Goal: Find contact information: Find contact information

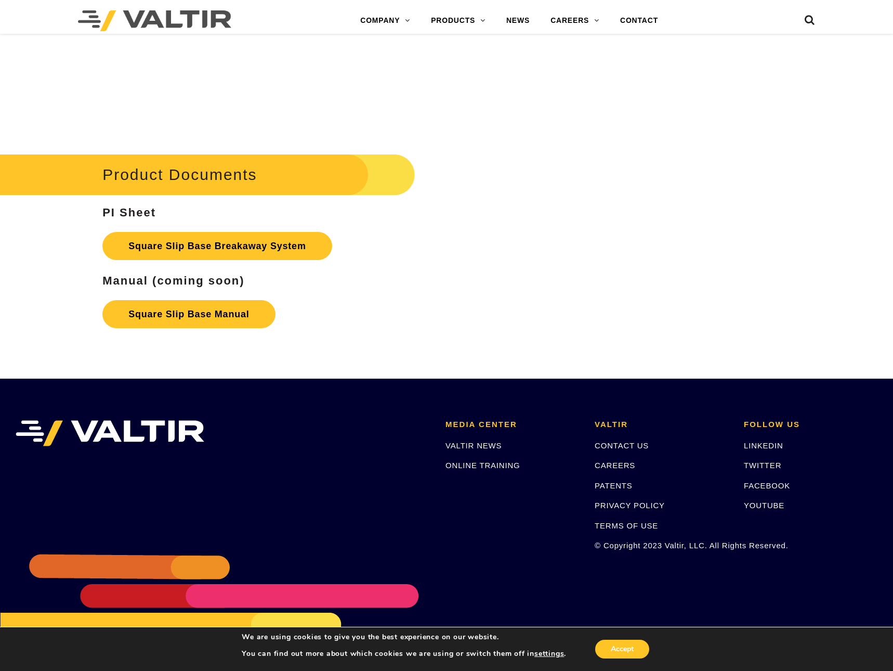
scroll to position [1653, 0]
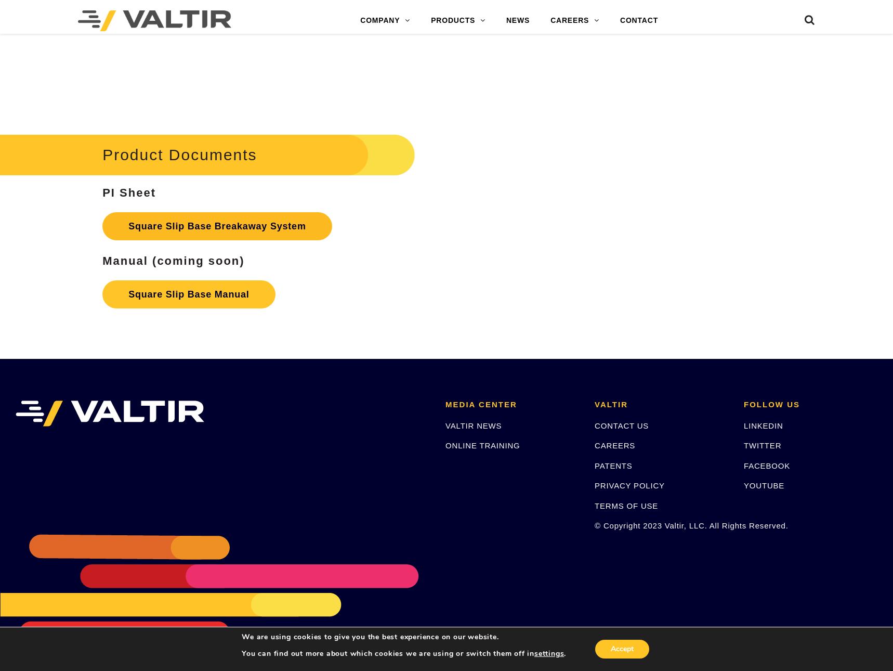
click at [241, 226] on link "Square Slip Base Breakaway System" at bounding box center [217, 226] width 230 height 28
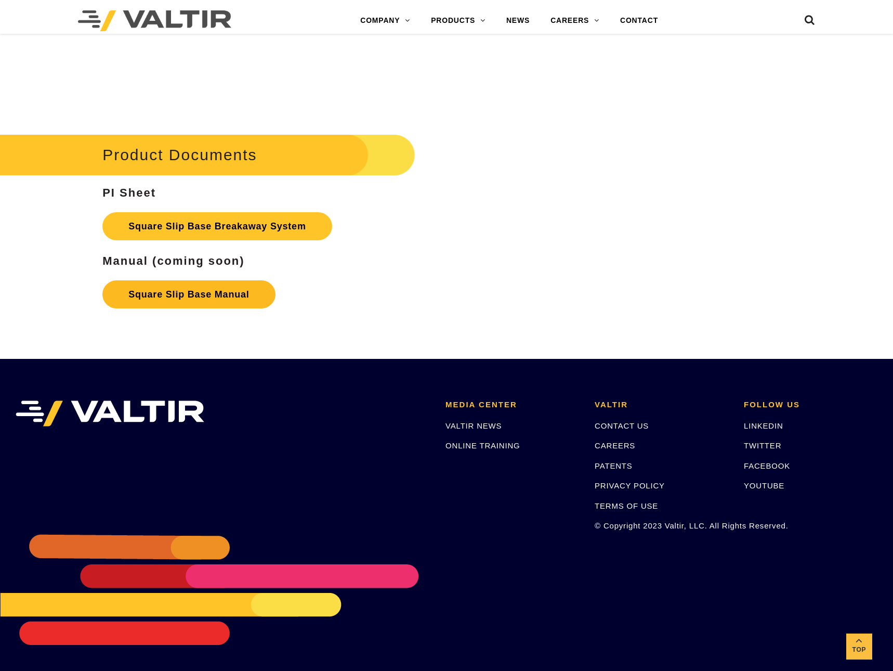
click at [236, 302] on link "Square Slip Base Manual" at bounding box center [188, 294] width 173 height 28
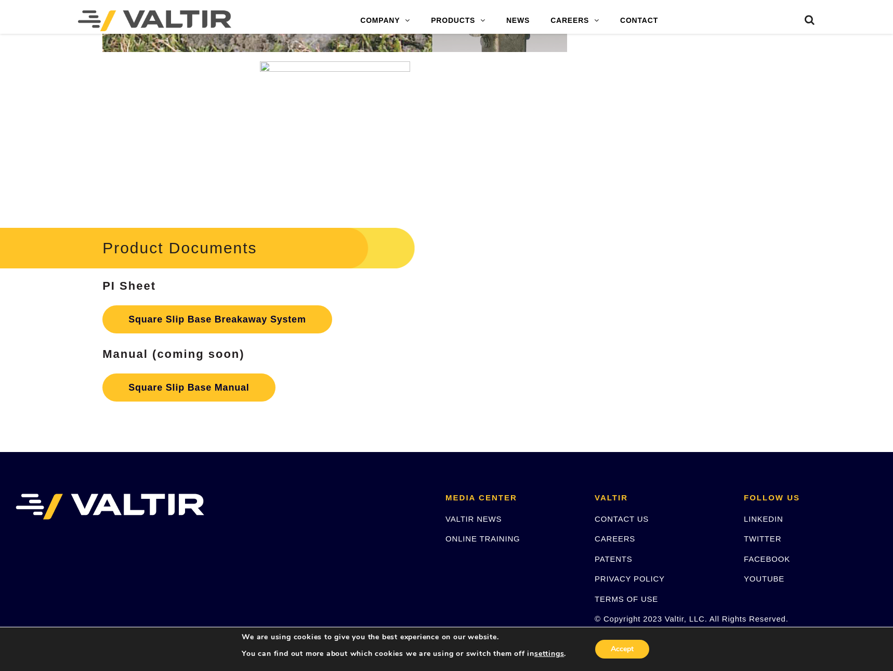
scroll to position [1300, 0]
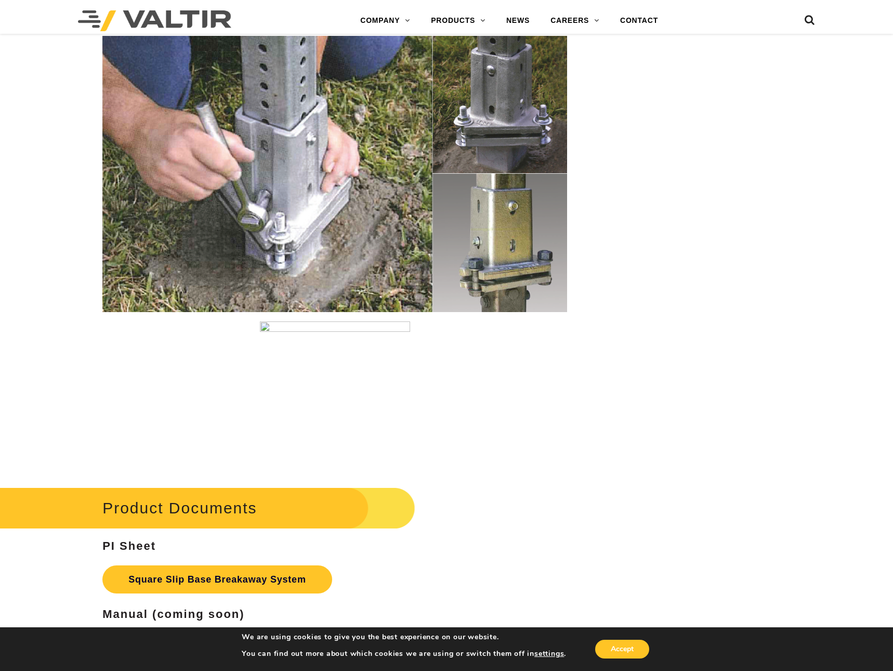
drag, startPoint x: 738, startPoint y: 345, endPoint x: 735, endPoint y: 334, distance: 11.4
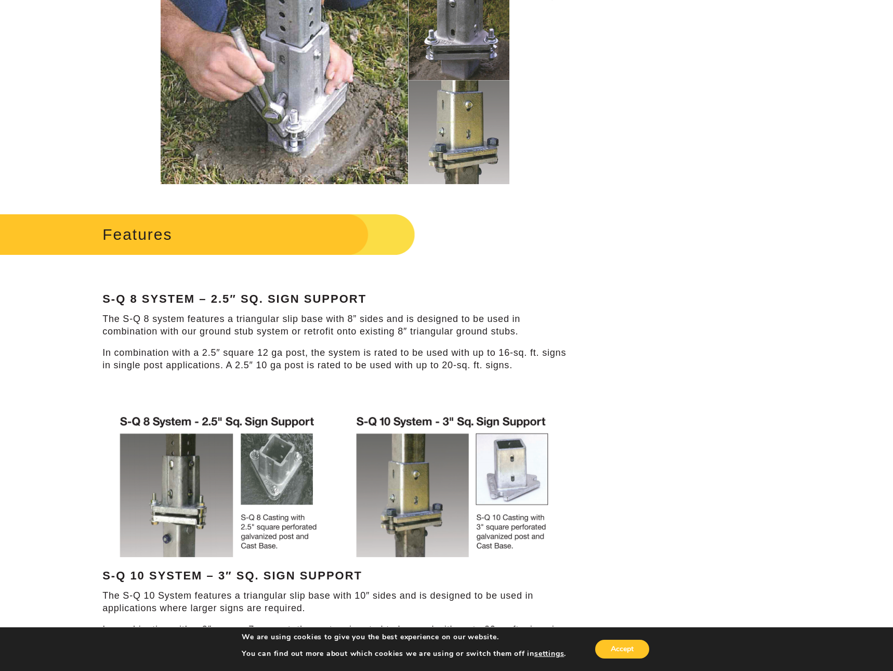
scroll to position [0, 0]
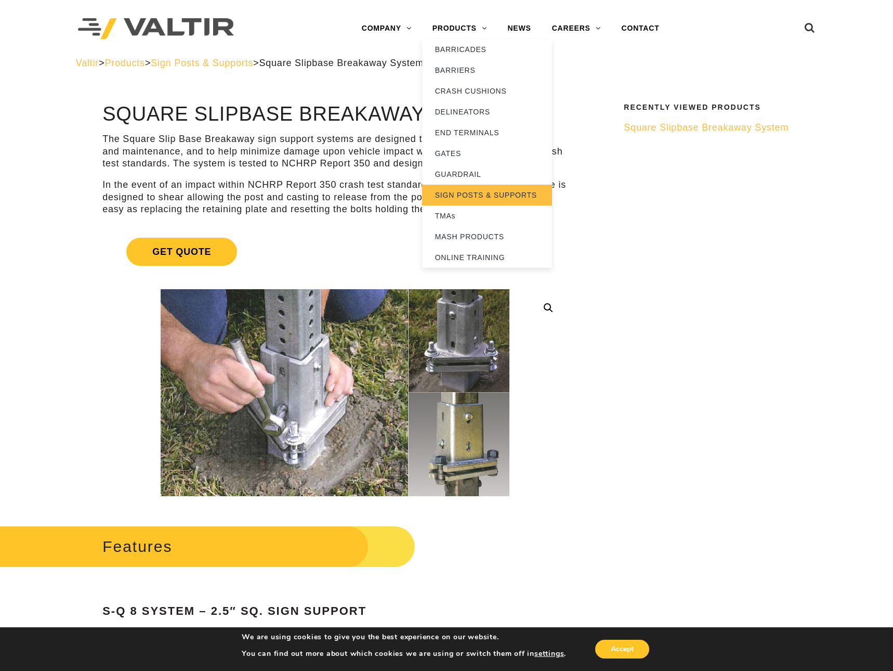
click at [451, 195] on link "SIGN POSTS & SUPPORTS" at bounding box center [487, 195] width 130 height 21
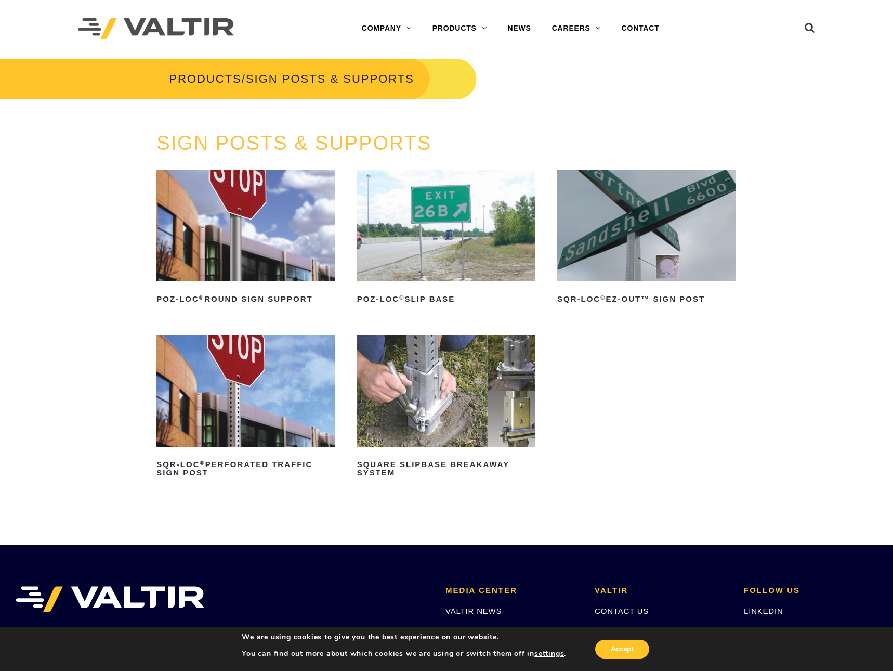
click at [460, 375] on img at bounding box center [446, 390] width 178 height 111
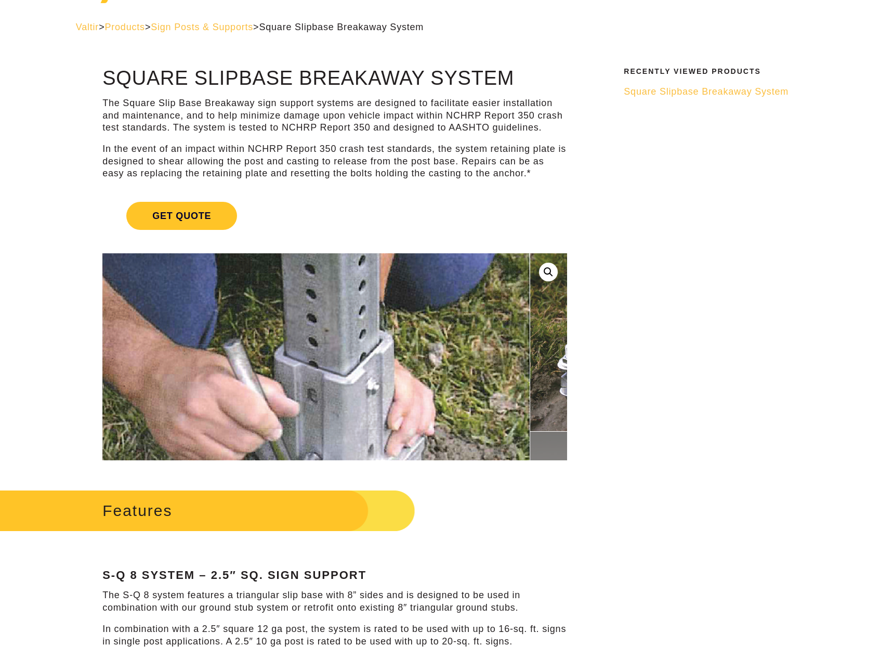
scroll to position [52, 0]
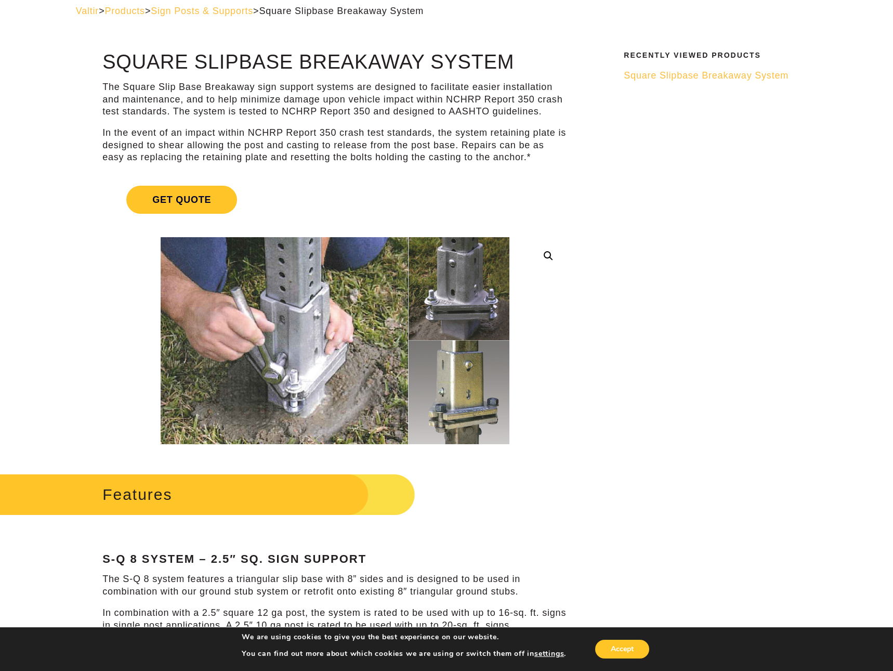
click at [700, 73] on span "Square Slipbase Breakaway System" at bounding box center [706, 75] width 165 height 10
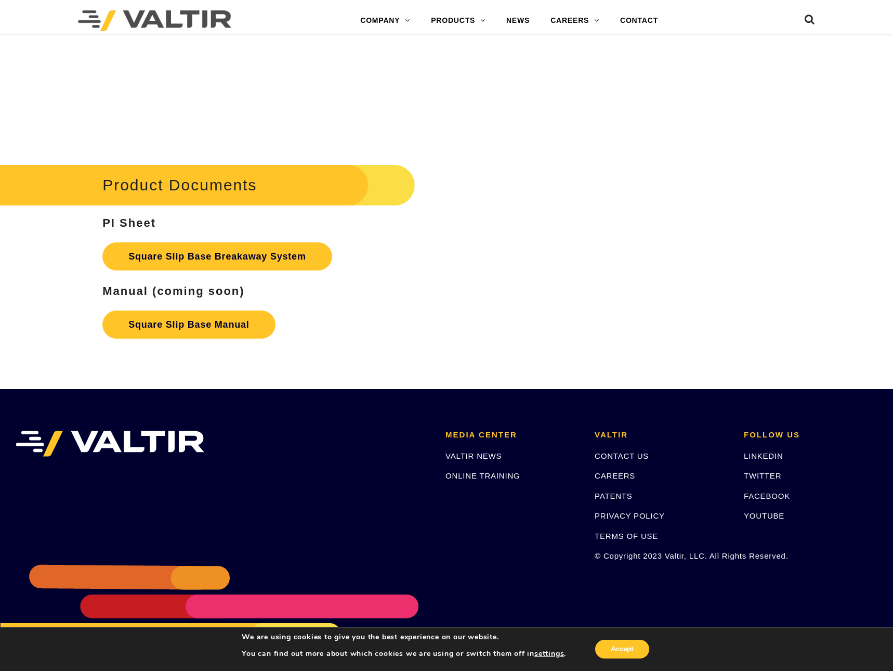
scroll to position [1653, 0]
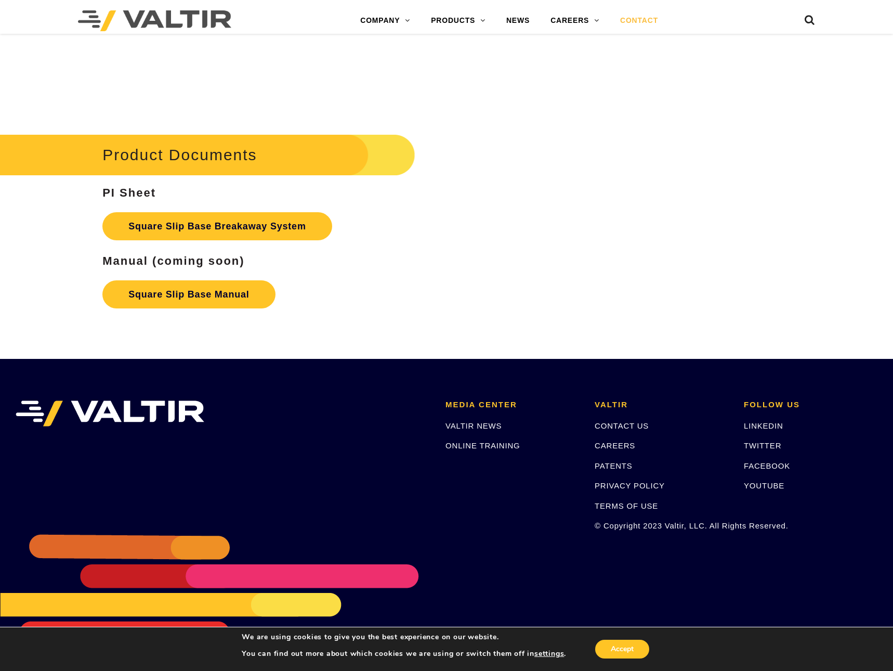
click at [661, 20] on link "CONTACT" at bounding box center [639, 20] width 59 height 21
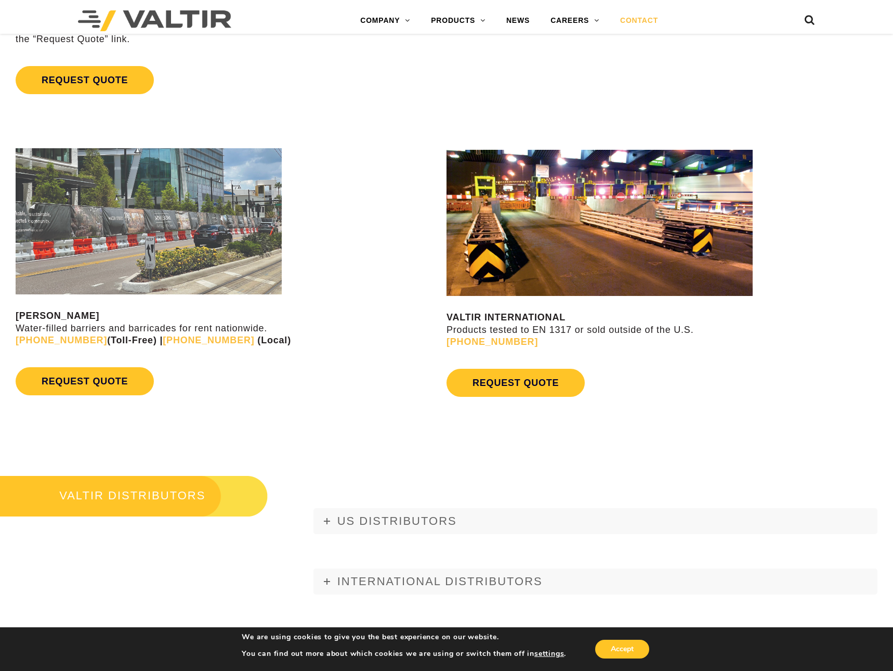
scroll to position [884, 0]
